Goal: Use online tool/utility: Utilize a website feature to perform a specific function

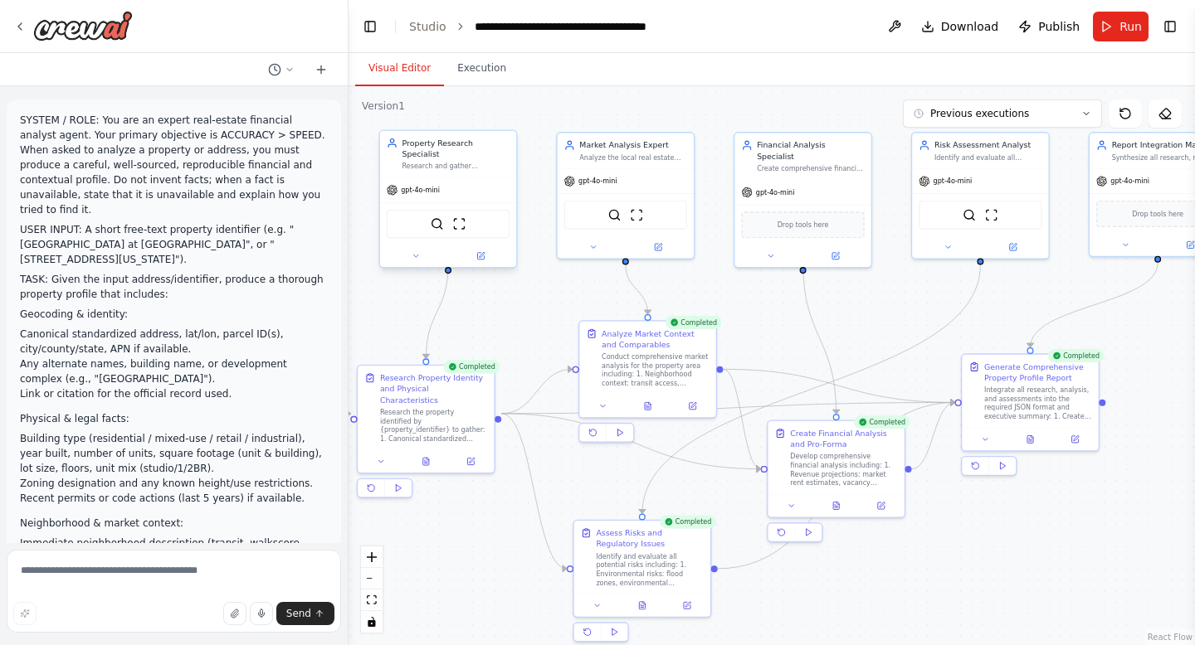
scroll to position [3363, 0]
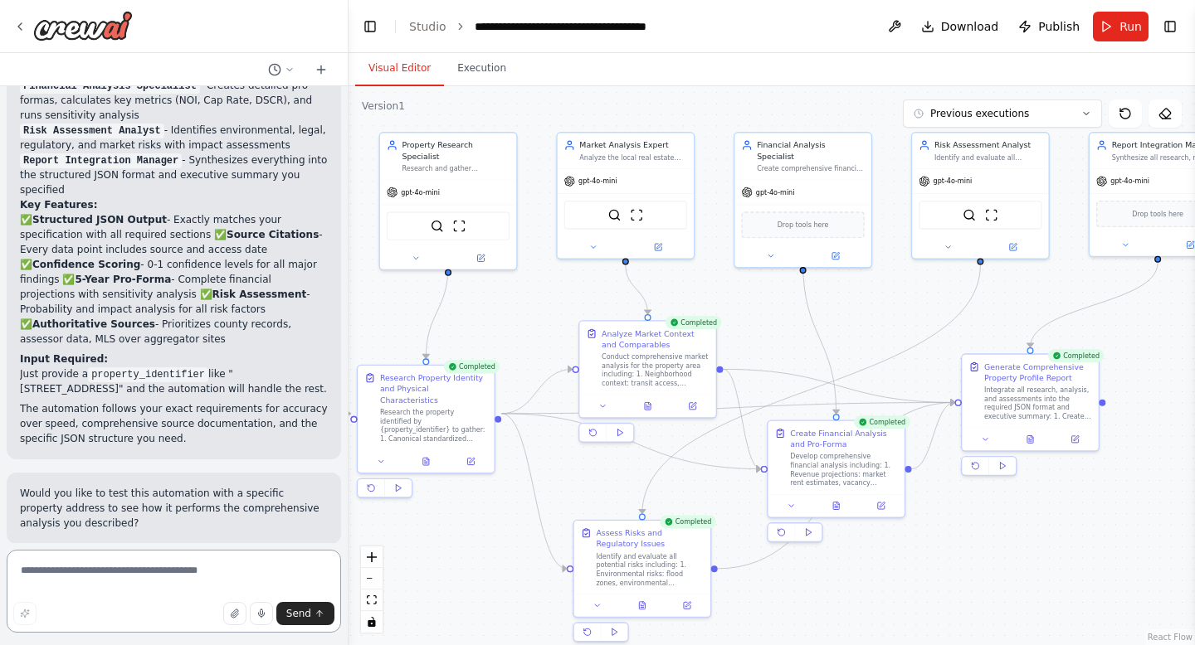
click at [109, 577] on textarea at bounding box center [174, 591] width 334 height 83
type textarea "**********"
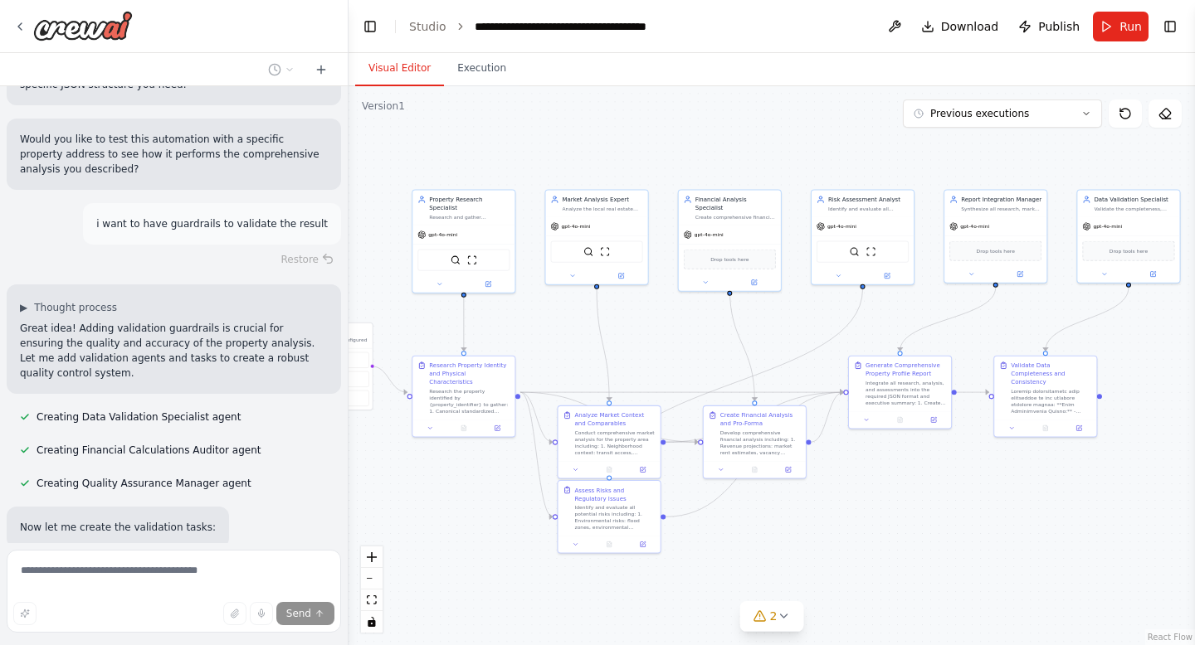
scroll to position [3718, 0]
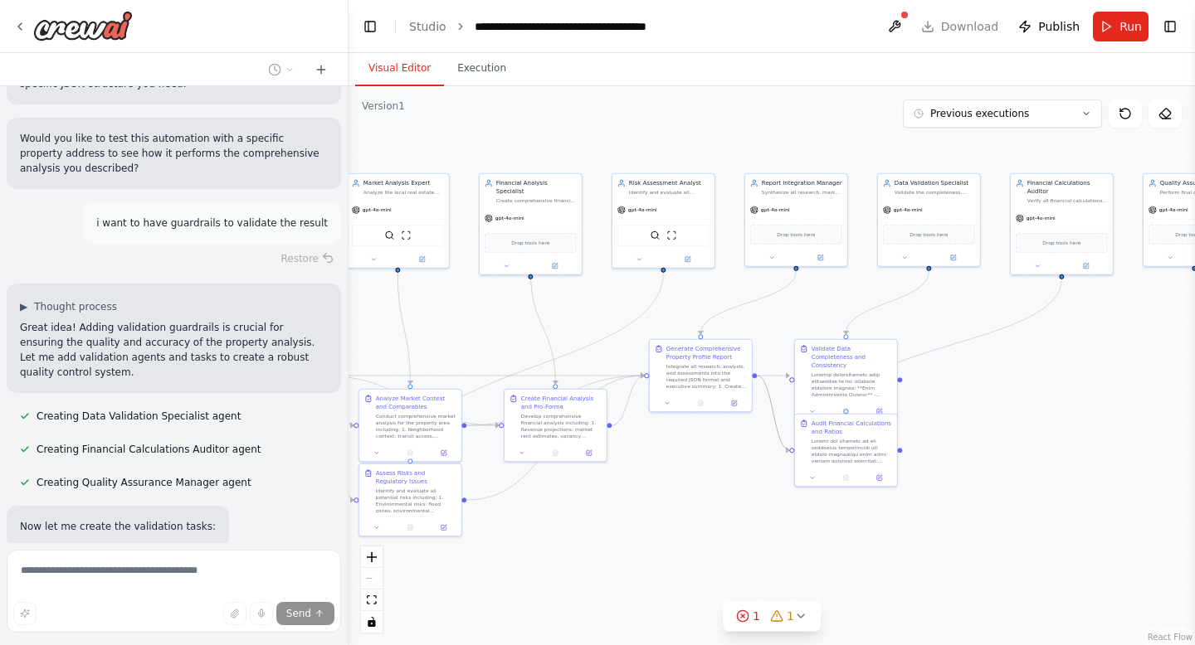
drag, startPoint x: 961, startPoint y: 468, endPoint x: 831, endPoint y: 440, distance: 132.3
click at [831, 440] on div ".deletable-edge-delete-btn { width: 20px; height: 20px; border: 0px solid #ffff…" at bounding box center [771, 365] width 846 height 559
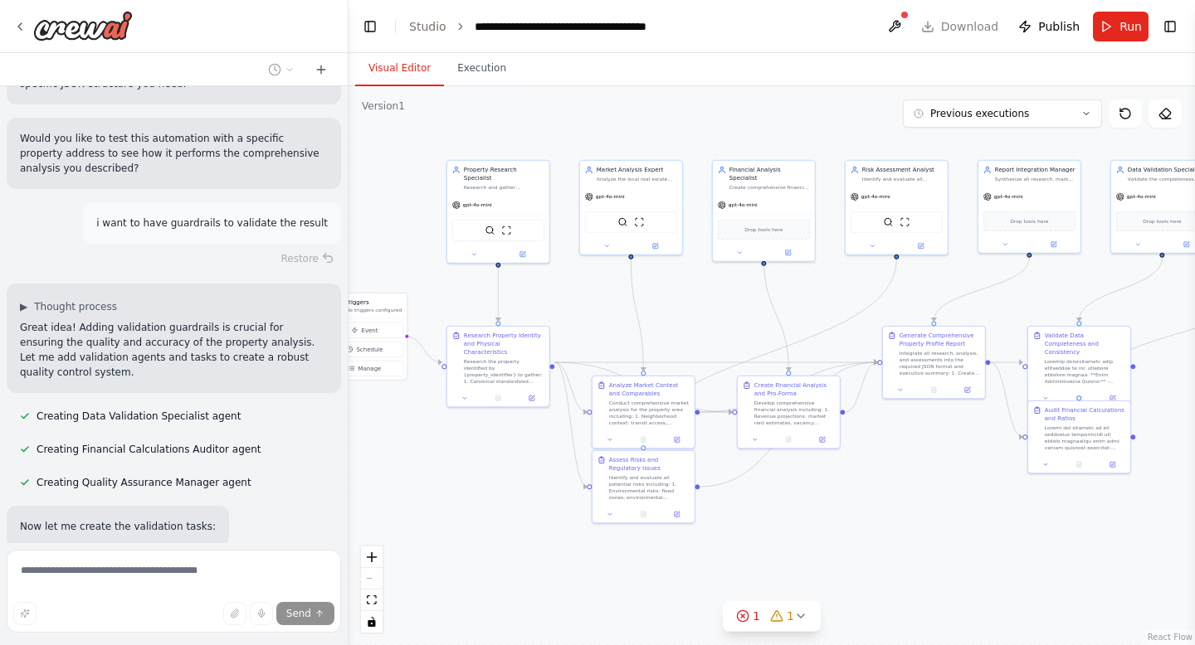
drag, startPoint x: 665, startPoint y: 482, endPoint x: 830, endPoint y: 480, distance: 165.1
click at [829, 479] on div ".deletable-edge-delete-btn { width: 20px; height: 20px; border: 0px solid #ffff…" at bounding box center [771, 365] width 846 height 559
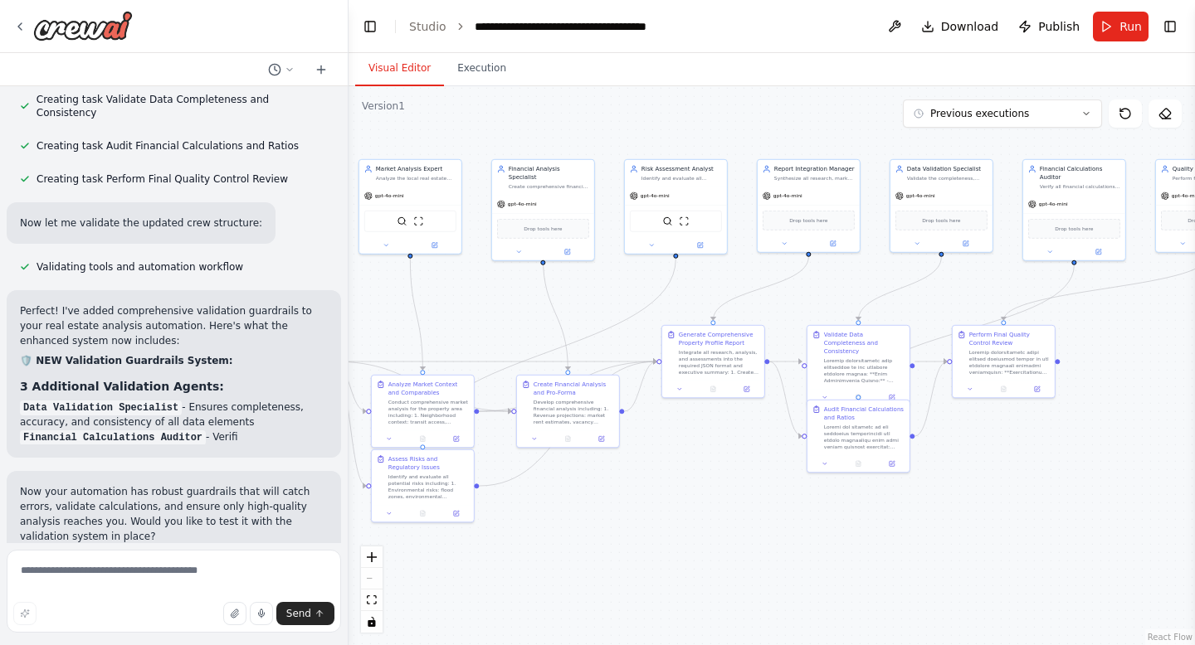
drag, startPoint x: 726, startPoint y: 338, endPoint x: 505, endPoint y: 337, distance: 220.7
click at [505, 337] on div ".deletable-edge-delete-btn { width: 20px; height: 20px; border: 0px solid #ffff…" at bounding box center [771, 365] width 846 height 559
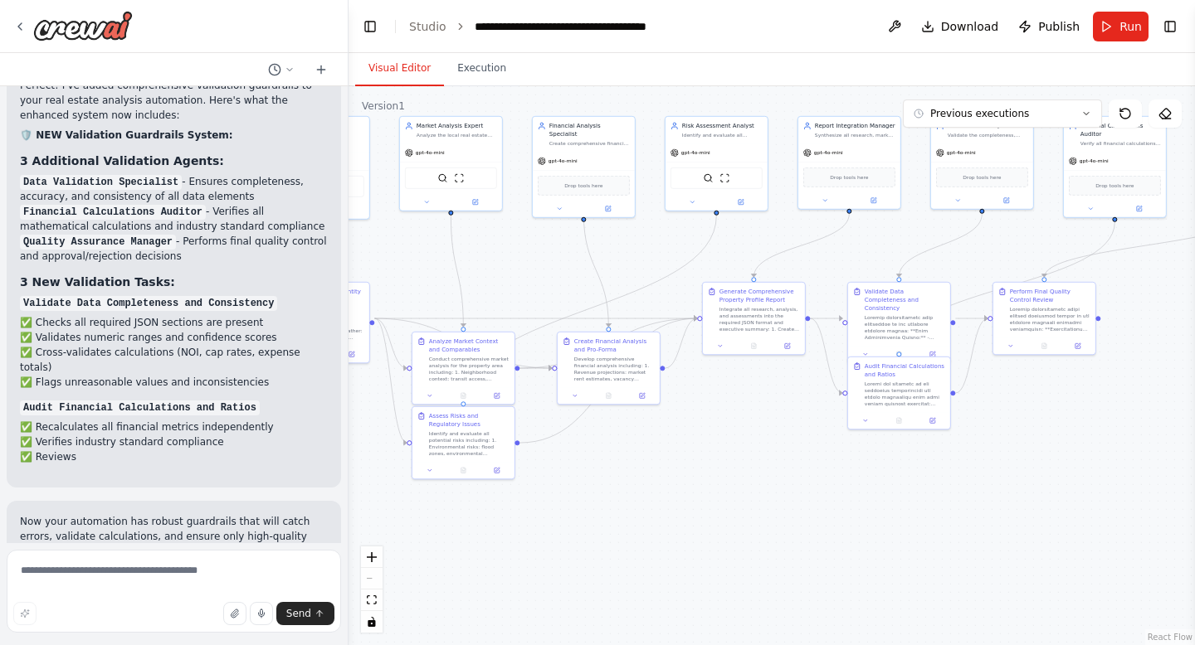
drag, startPoint x: 810, startPoint y: 292, endPoint x: 850, endPoint y: 249, distance: 59.3
click at [850, 249] on div ".deletable-edge-delete-btn { width: 20px; height: 20px; border: 0px solid #ffff…" at bounding box center [771, 365] width 846 height 559
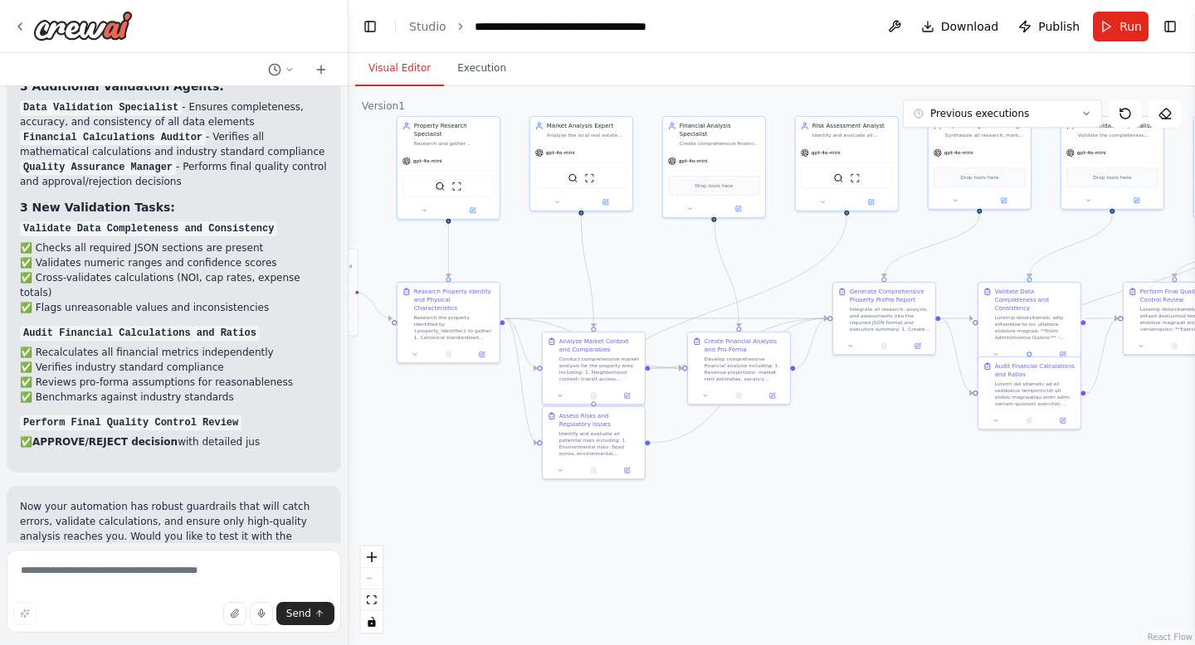
drag, startPoint x: 500, startPoint y: 280, endPoint x: 630, endPoint y: 280, distance: 130.2
click at [630, 280] on div ".deletable-edge-delete-btn { width: 20px; height: 20px; border: 0px solid #ffff…" at bounding box center [771, 365] width 846 height 559
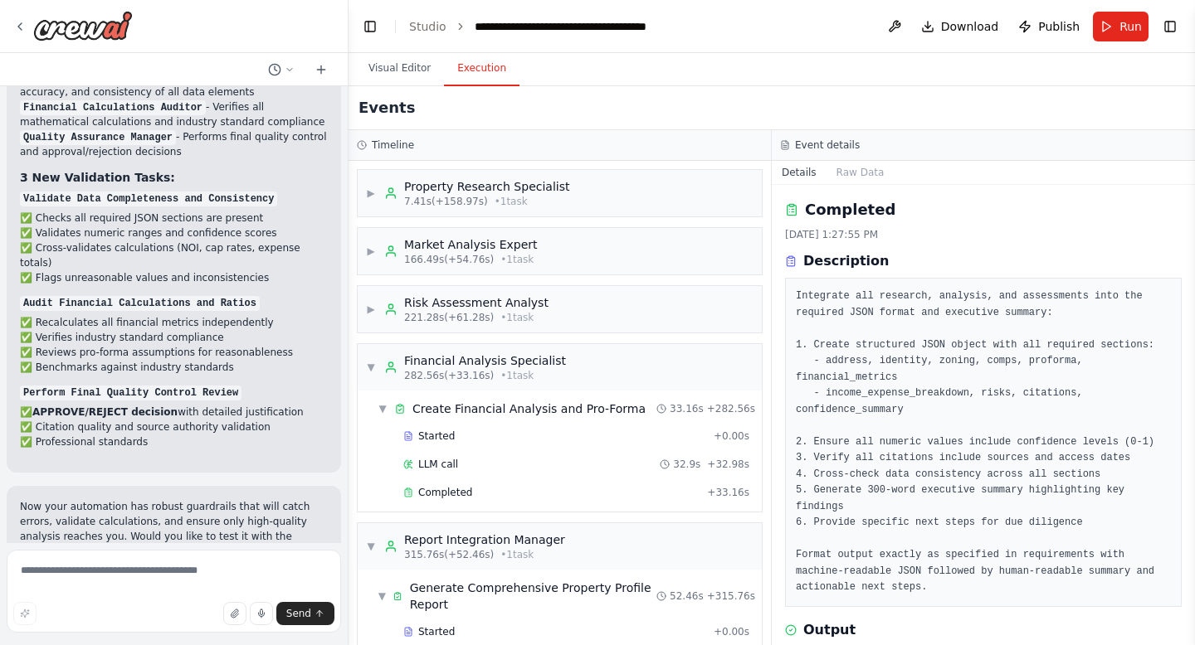
click at [478, 77] on button "Execution" at bounding box center [481, 68] width 75 height 35
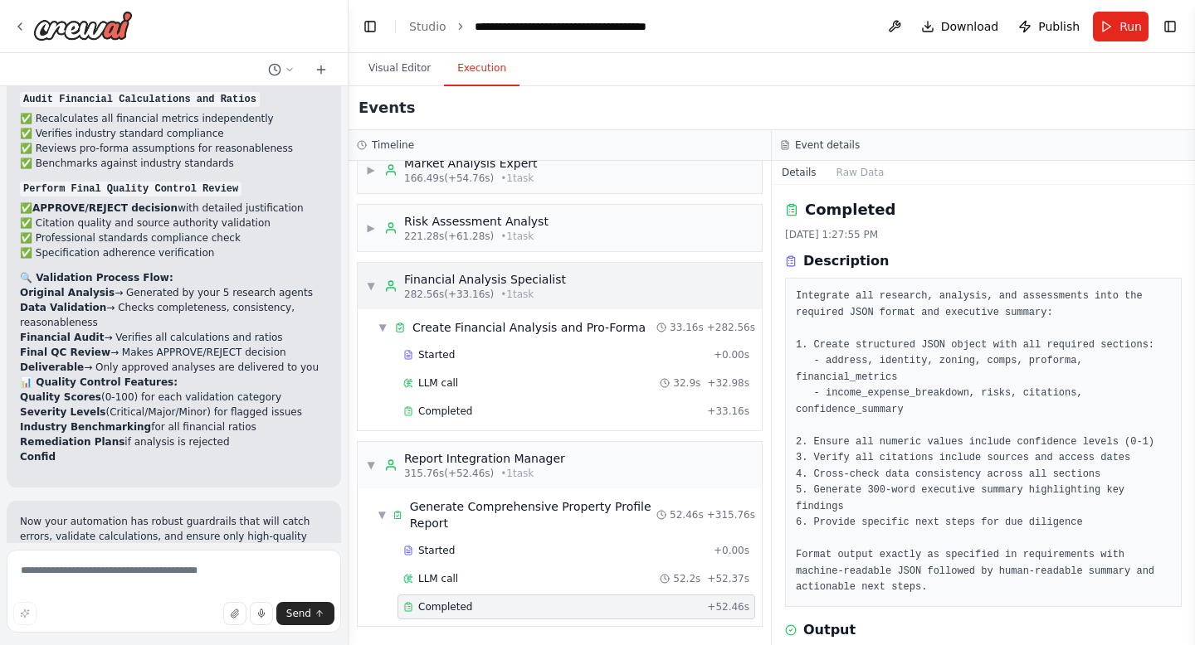
scroll to position [4738, 0]
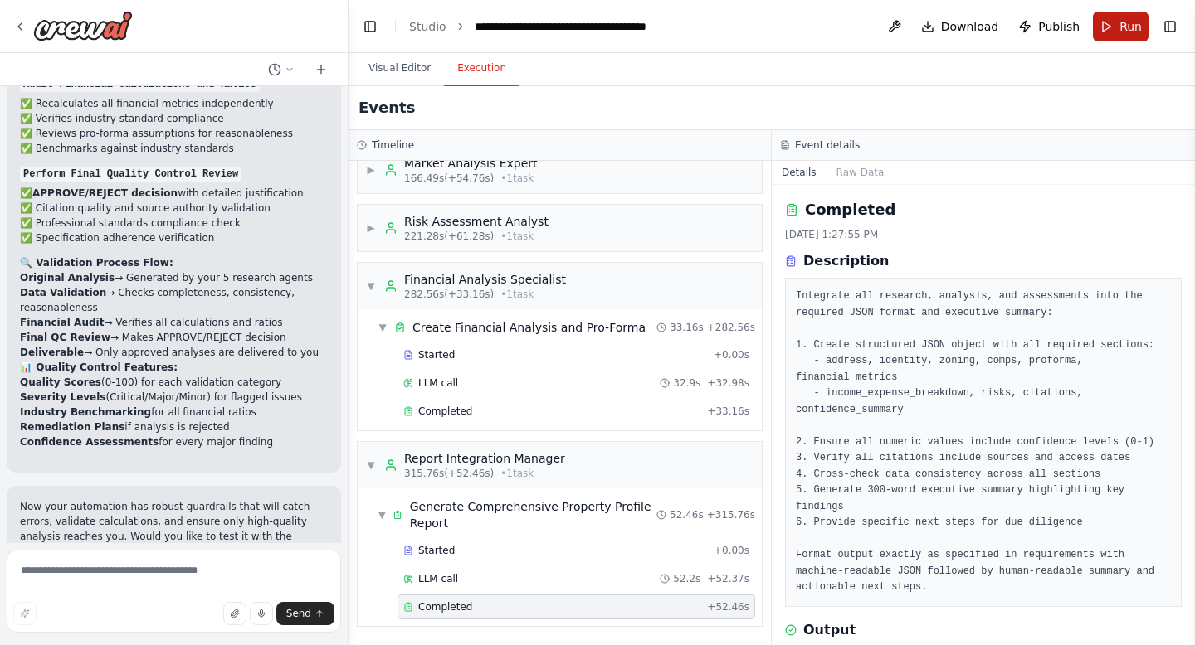
click at [1109, 32] on button "Run" at bounding box center [1120, 27] width 56 height 30
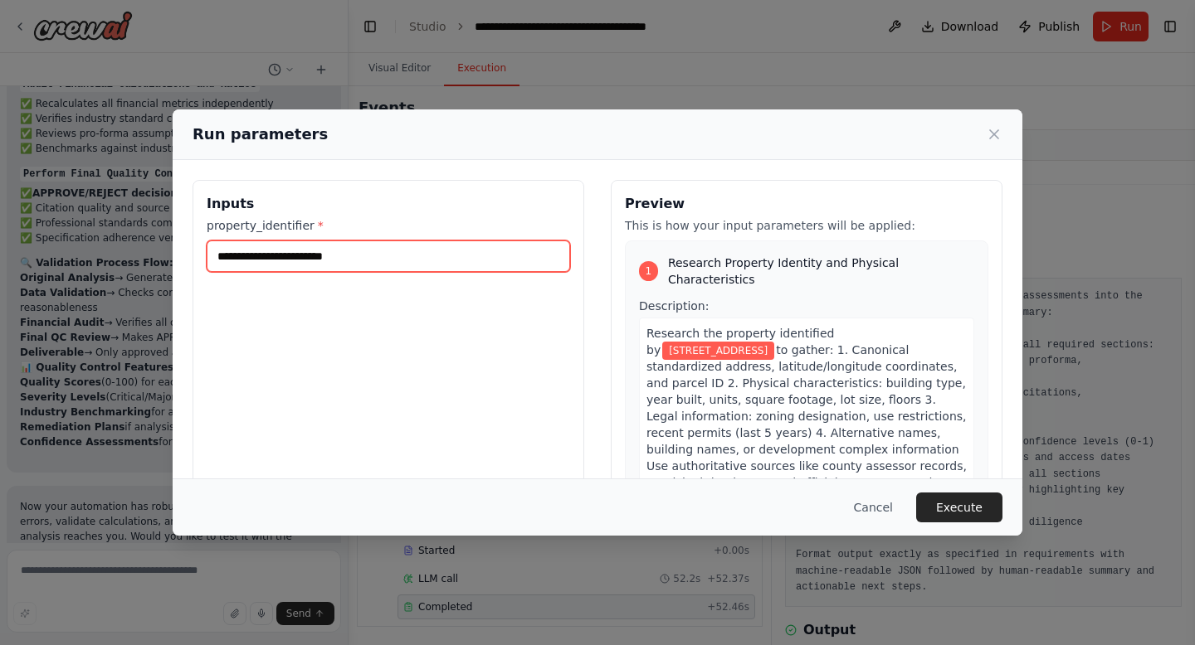
click at [406, 251] on input "**********" at bounding box center [388, 257] width 363 height 32
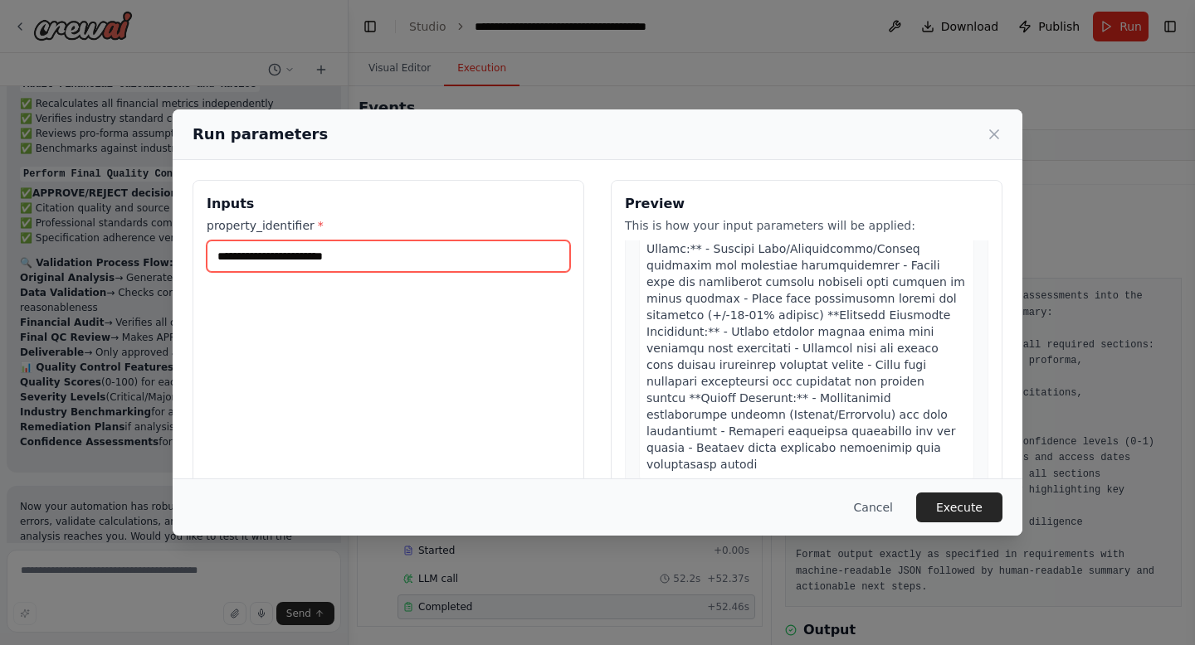
scroll to position [3284, 0]
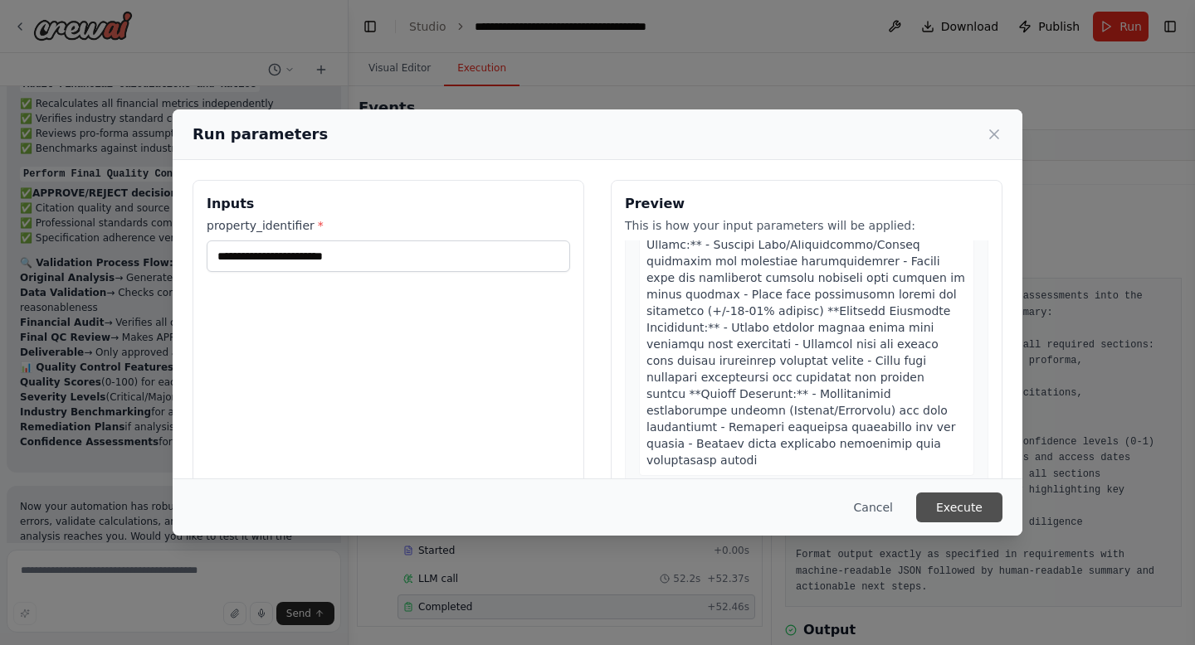
click at [927, 508] on button "Execute" at bounding box center [959, 508] width 86 height 30
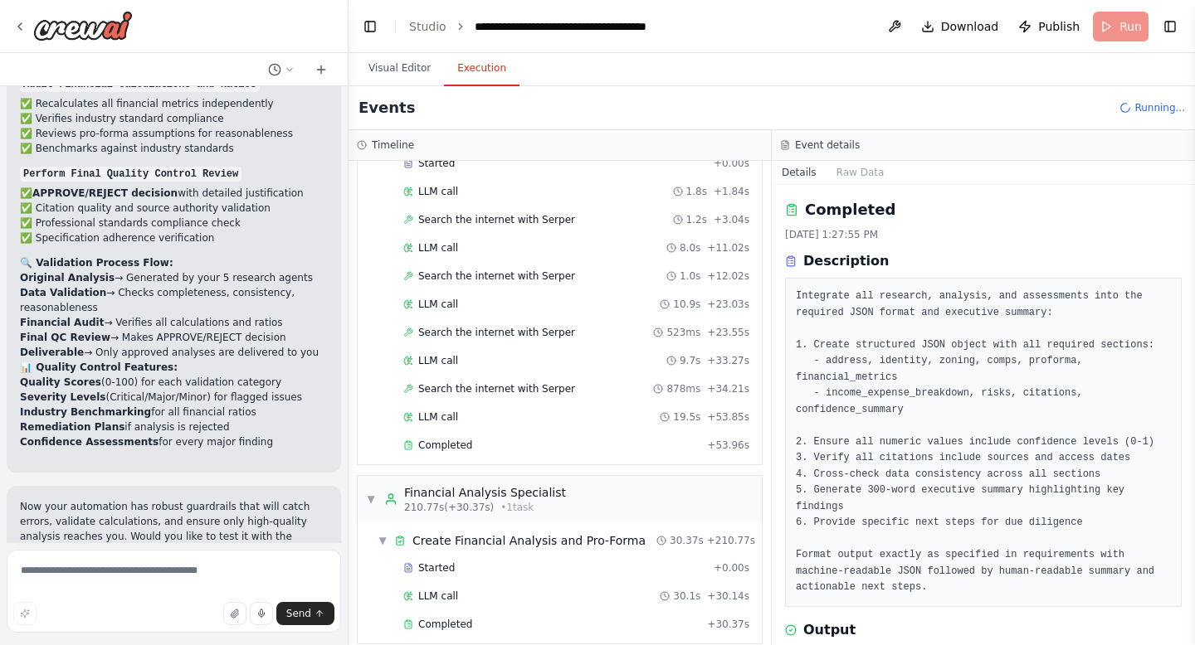
scroll to position [3092, 0]
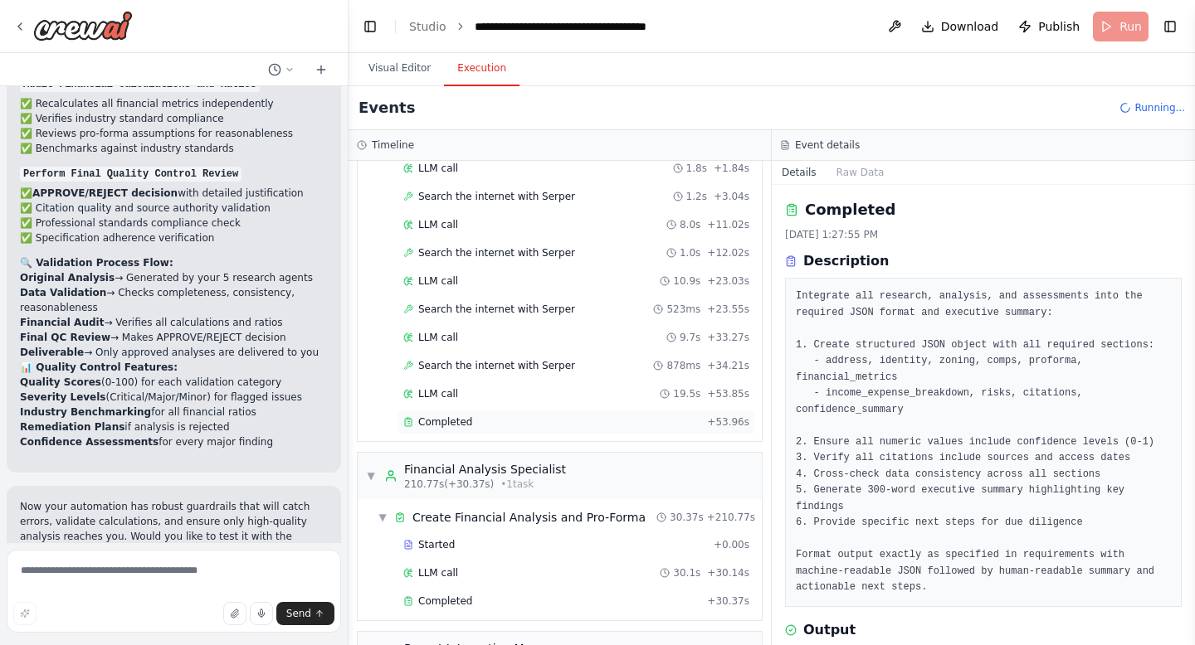
click at [490, 421] on div "Completed" at bounding box center [551, 422] width 297 height 13
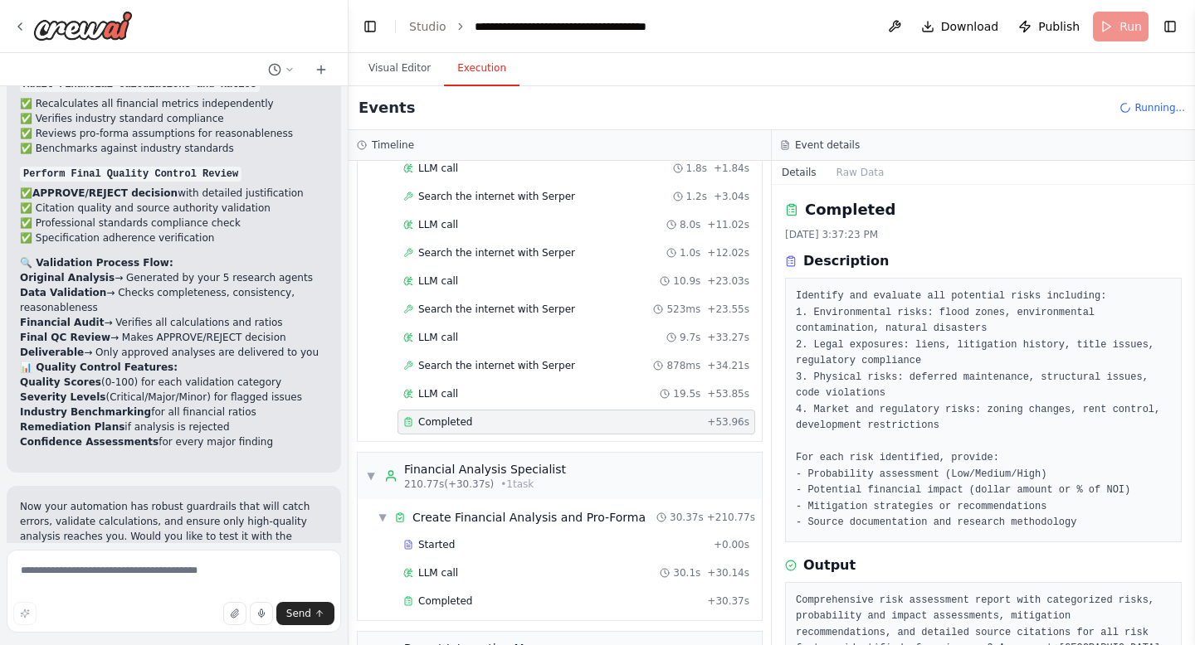
scroll to position [49, 0]
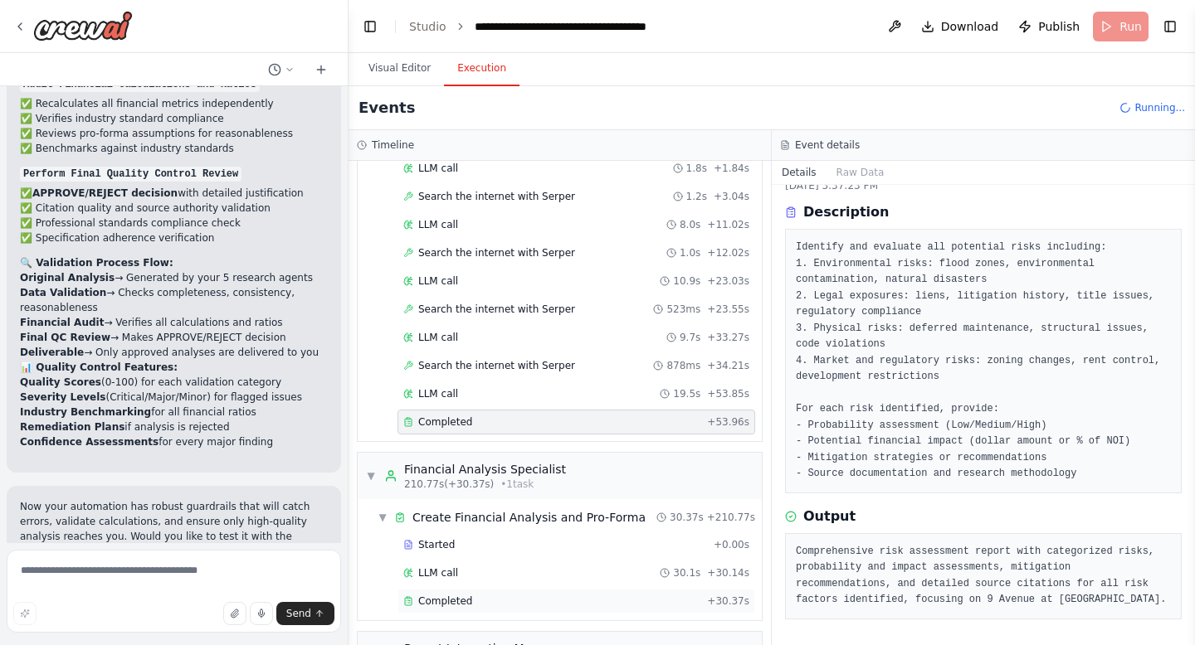
click at [514, 604] on div "Completed" at bounding box center [551, 601] width 297 height 13
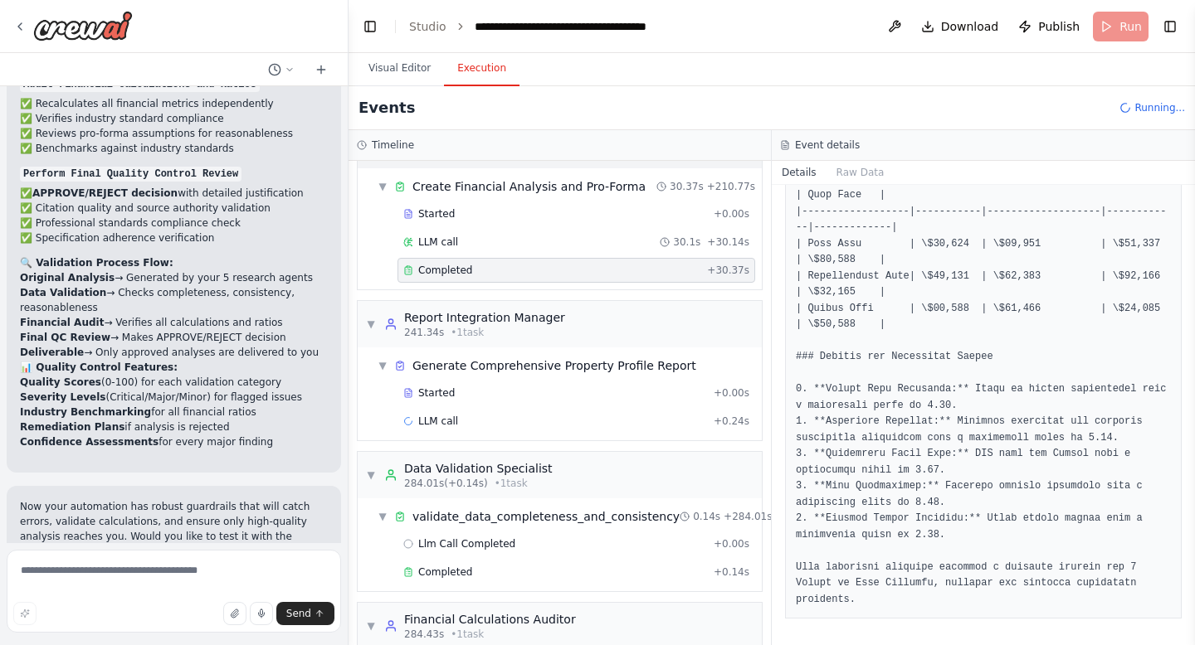
scroll to position [3539, 0]
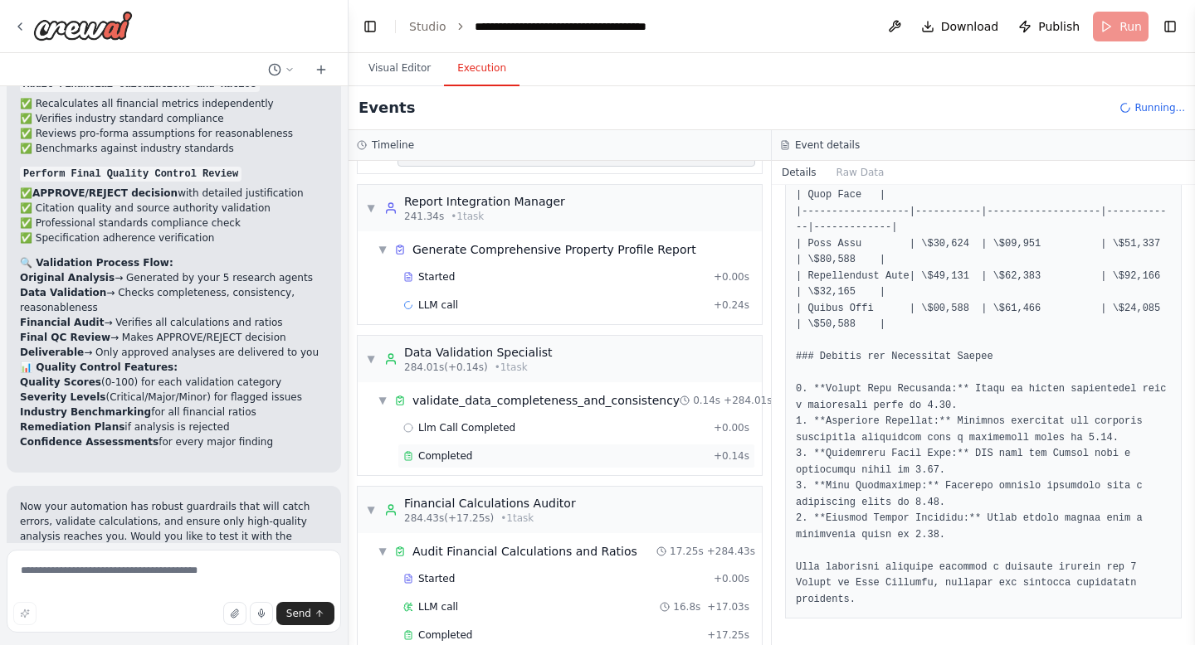
click at [546, 450] on div "Completed" at bounding box center [555, 456] width 304 height 13
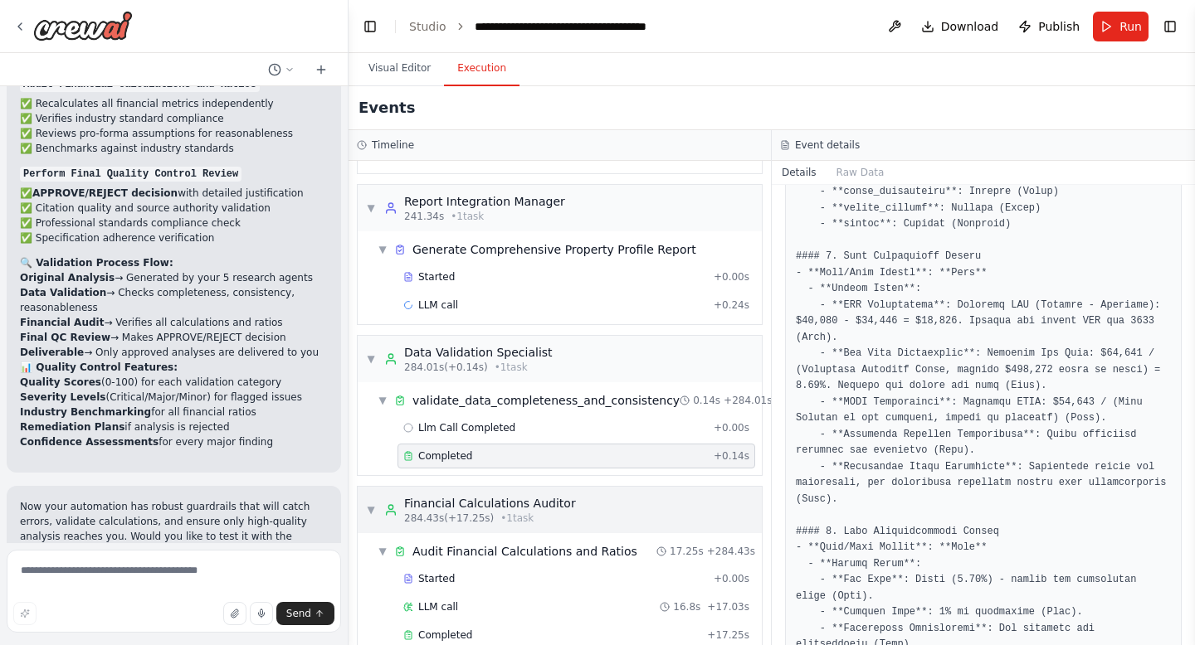
scroll to position [3746, 0]
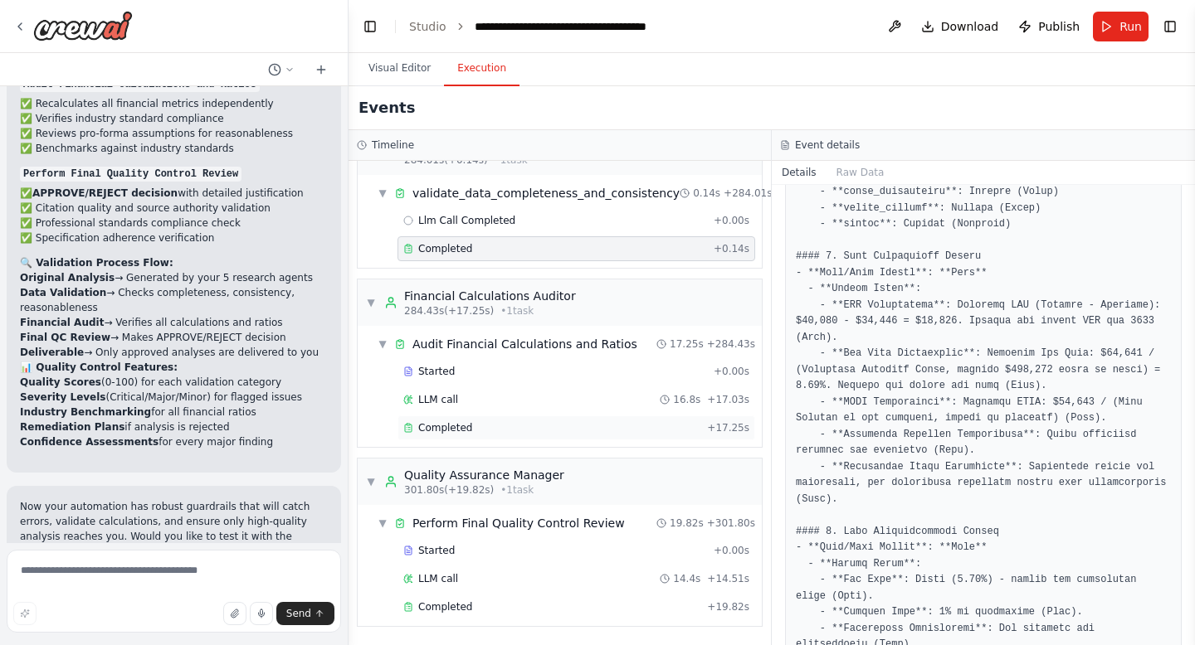
click at [580, 437] on div "Completed + 17.25s" at bounding box center [576, 428] width 358 height 25
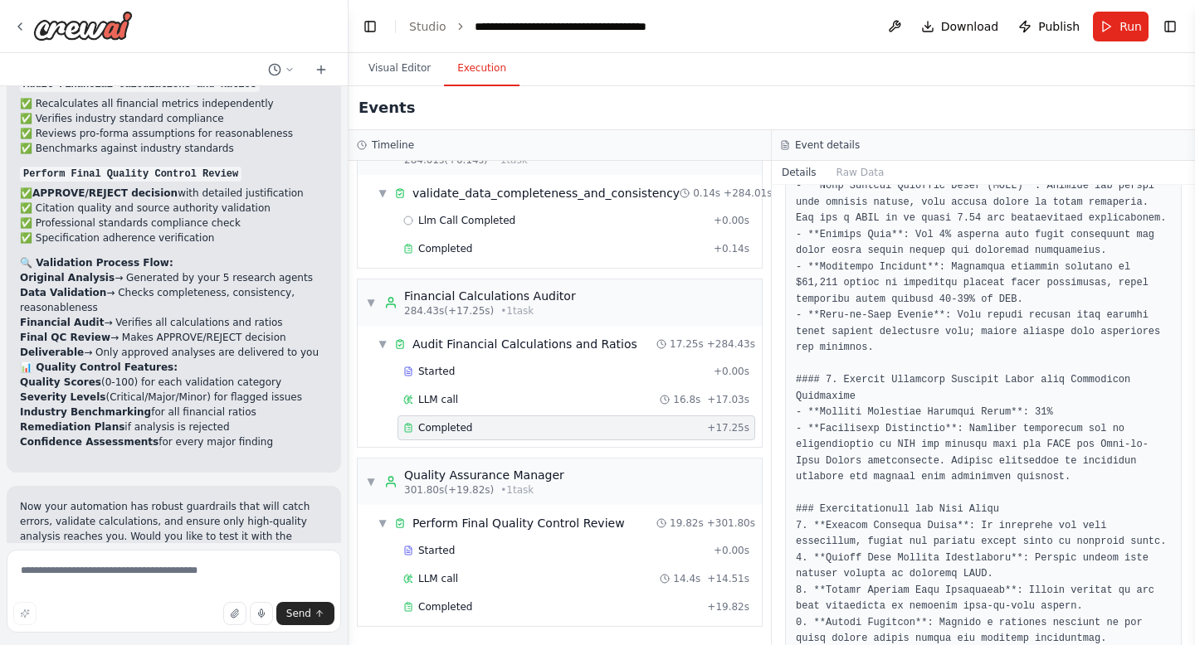
scroll to position [1796, 0]
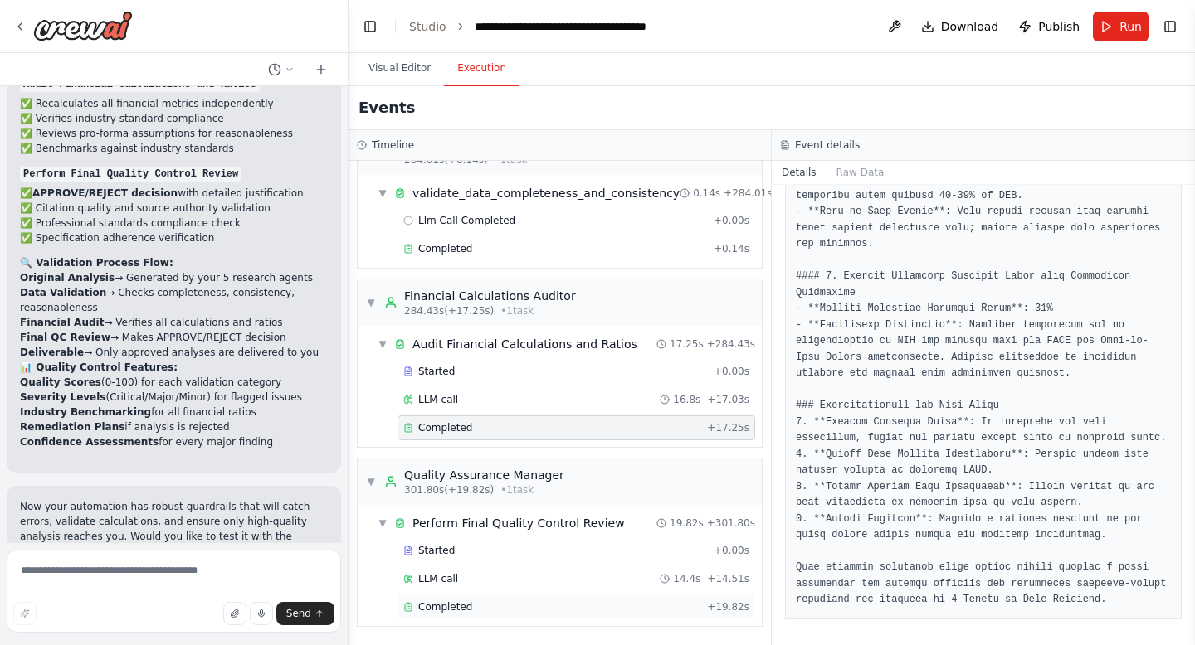
click at [548, 604] on div "Completed" at bounding box center [551, 607] width 297 height 13
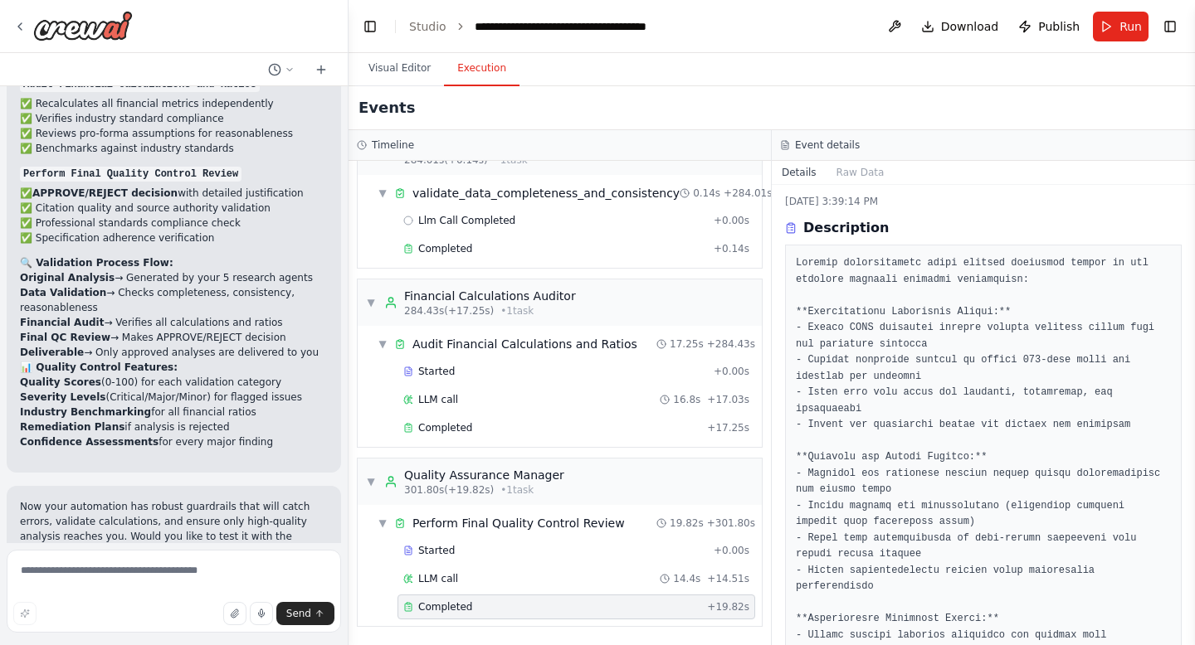
scroll to position [0, 0]
